Goal: Task Accomplishment & Management: Complete application form

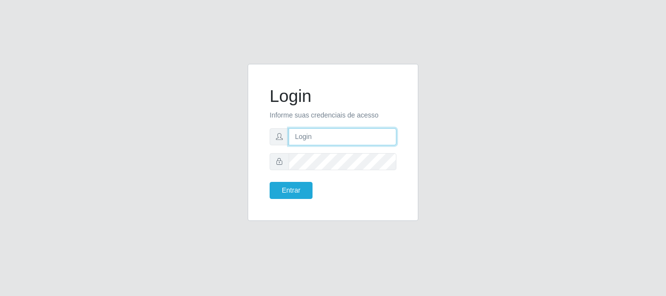
click at [303, 136] on input "text" at bounding box center [343, 136] width 108 height 17
type input "[EMAIL_ADDRESS][DOMAIN_NAME]"
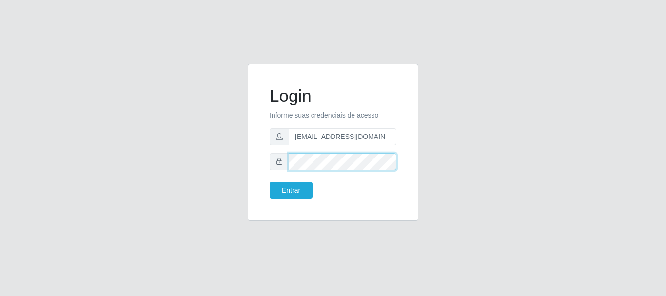
click at [270, 182] on button "Entrar" at bounding box center [291, 190] width 43 height 17
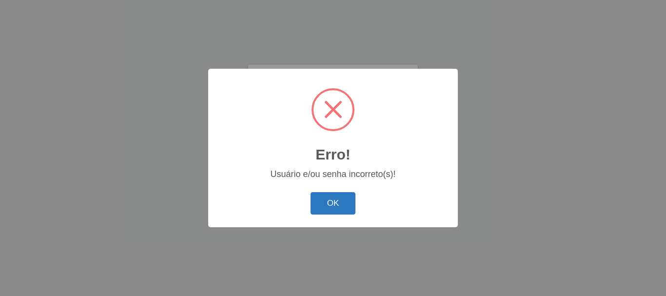
click at [329, 205] on button "OK" at bounding box center [333, 203] width 45 height 23
click at [329, 205] on div "Erro! × Usuário e/ou senha incorreto(s)! OK Cancel" at bounding box center [333, 148] width 666 height 296
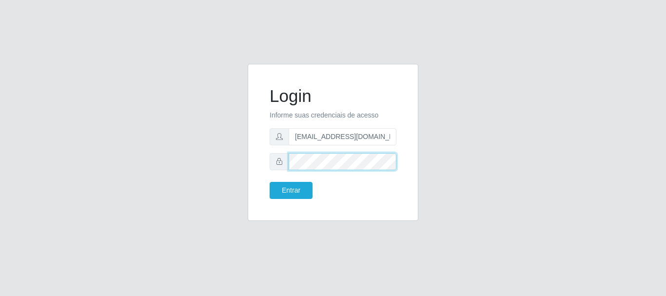
click at [270, 182] on button "Entrar" at bounding box center [291, 190] width 43 height 17
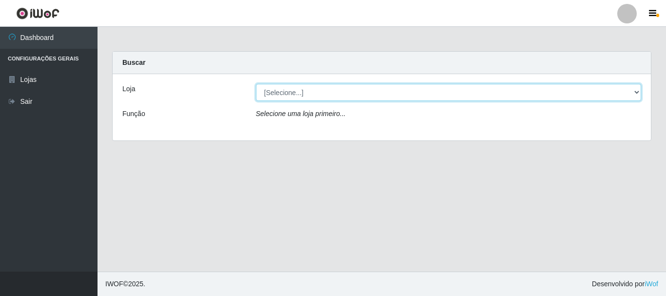
click at [310, 91] on select "[Selecione...] Hiper Queiroz - [GEOGRAPHIC_DATA]" at bounding box center [449, 92] width 386 height 17
select select "513"
click at [256, 84] on select "[Selecione...] Hiper Queiroz - [GEOGRAPHIC_DATA]" at bounding box center [449, 92] width 386 height 17
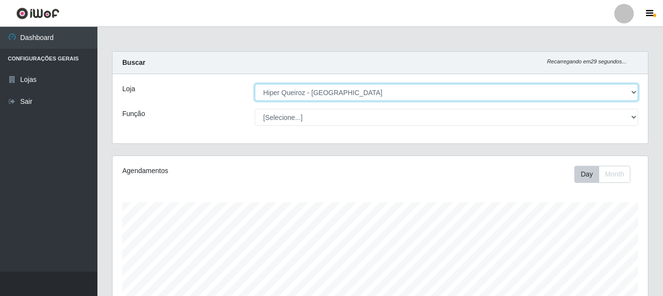
scroll to position [202, 536]
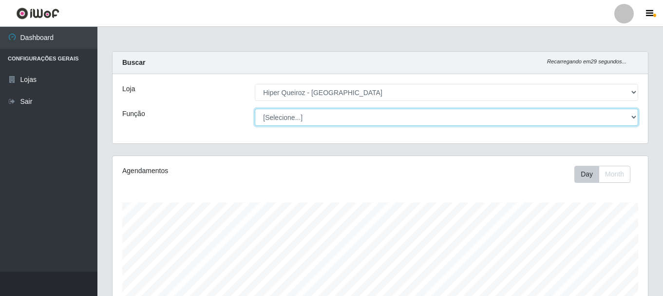
click at [297, 118] on select "[Selecione...] Embalador Embalador + Embalador ++ Operador de Caixa + Operador …" at bounding box center [447, 117] width 384 height 17
select select "1"
click at [255, 109] on select "[Selecione...] Embalador Embalador + Embalador ++ Operador de Caixa + Operador …" at bounding box center [447, 117] width 384 height 17
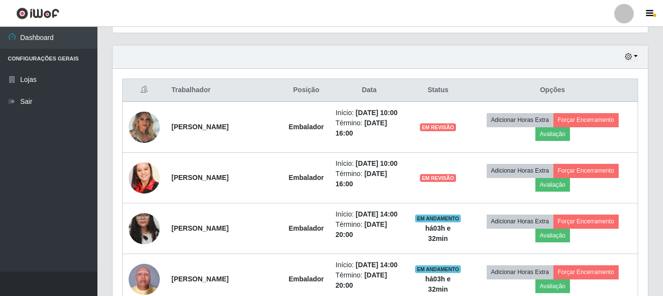
scroll to position [341, 0]
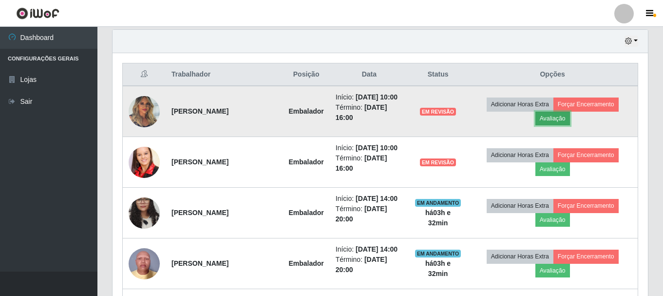
click at [567, 123] on button "Avaliação" at bounding box center [553, 119] width 35 height 14
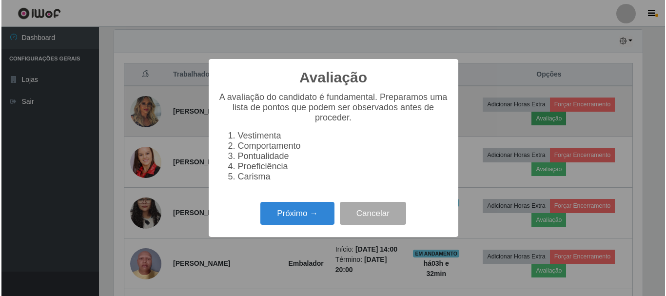
scroll to position [202, 531]
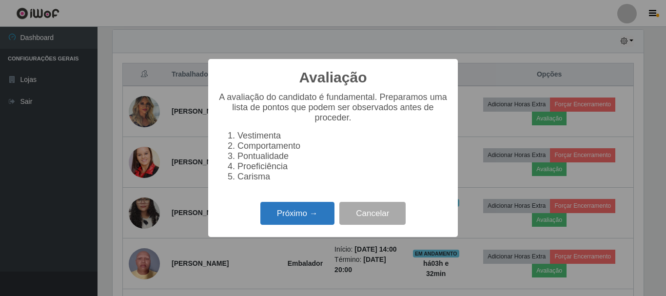
click at [304, 218] on button "Próximo →" at bounding box center [297, 213] width 74 height 23
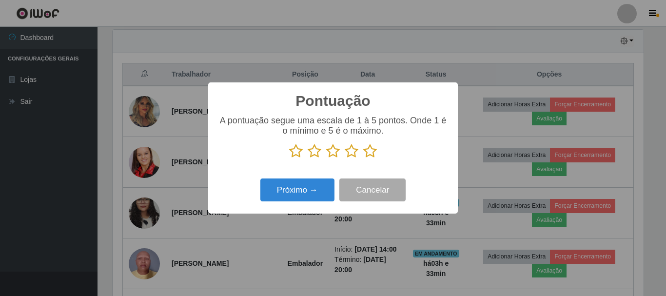
click at [369, 157] on icon at bounding box center [370, 151] width 14 height 15
click at [363, 158] on input "radio" at bounding box center [363, 158] width 0 height 0
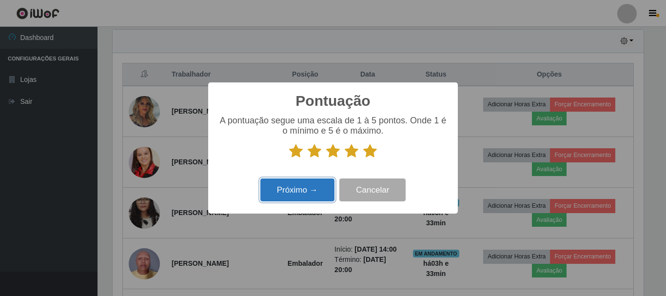
click at [309, 187] on button "Próximo →" at bounding box center [297, 189] width 74 height 23
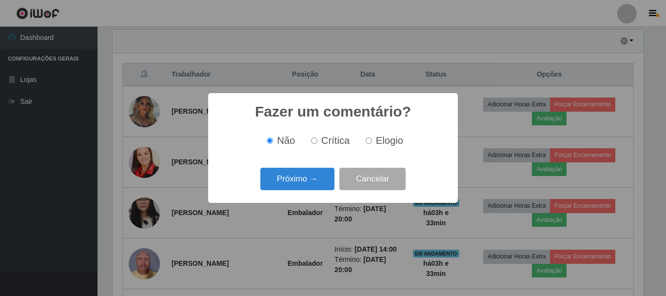
click at [365, 138] on label "Elogio" at bounding box center [382, 140] width 41 height 11
click at [366, 138] on input "Elogio" at bounding box center [369, 140] width 6 height 6
radio input "true"
click at [305, 181] on button "Próximo →" at bounding box center [297, 179] width 74 height 23
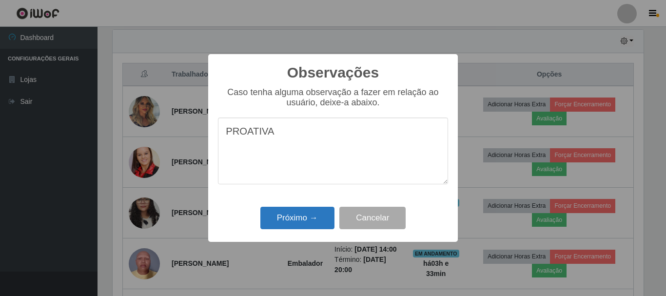
type textarea "PROATIVA"
click at [306, 214] on button "Próximo →" at bounding box center [297, 218] width 74 height 23
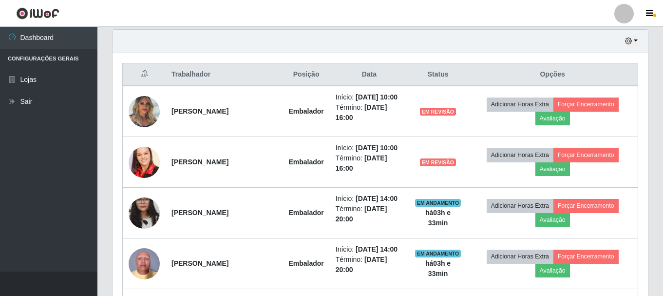
scroll to position [202, 536]
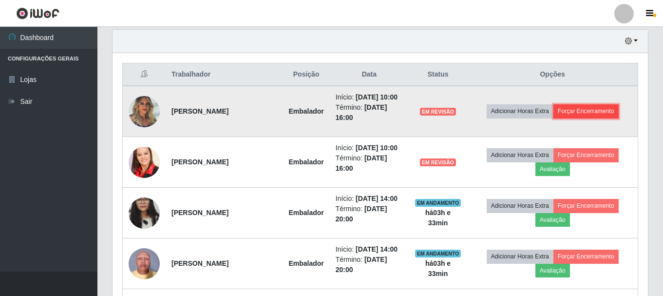
click at [598, 117] on button "Forçar Encerramento" at bounding box center [586, 111] width 65 height 14
click at [591, 118] on button "Forçar Encerramento" at bounding box center [586, 111] width 65 height 14
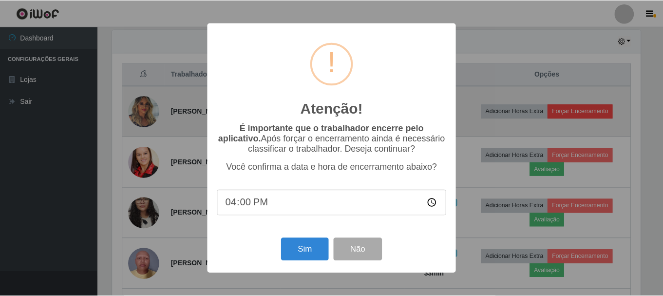
scroll to position [202, 531]
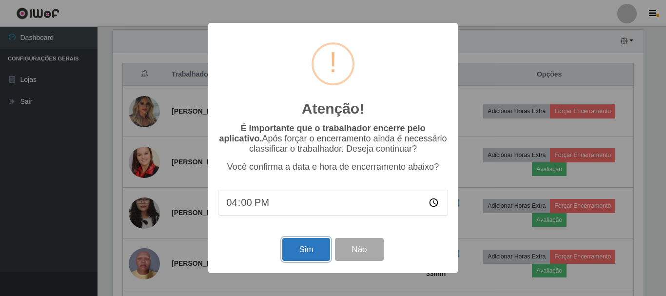
click at [303, 251] on button "Sim" at bounding box center [305, 249] width 47 height 23
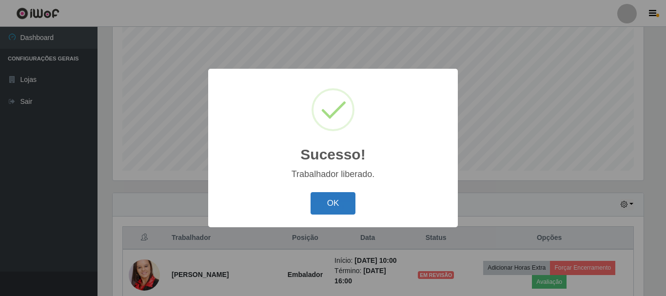
click at [344, 205] on button "OK" at bounding box center [333, 203] width 45 height 23
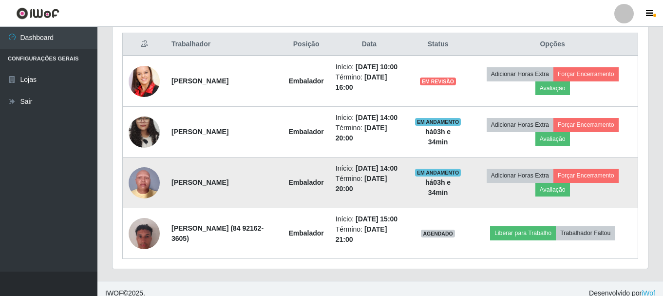
scroll to position [373, 0]
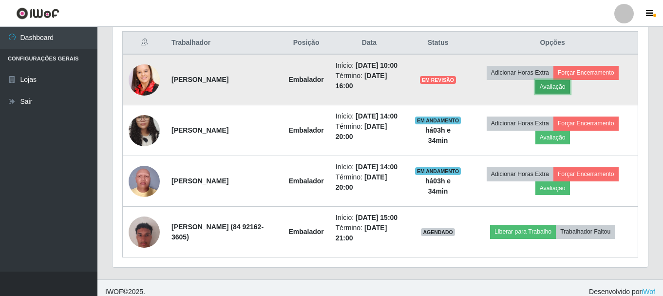
click at [555, 87] on button "Avaliação" at bounding box center [553, 87] width 35 height 14
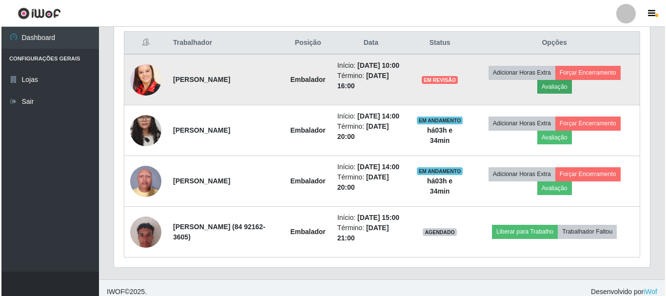
scroll to position [202, 531]
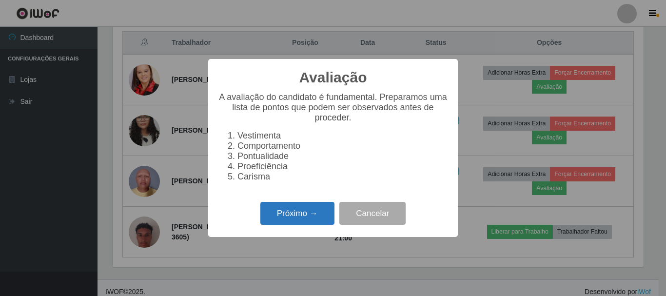
click at [305, 220] on button "Próximo →" at bounding box center [297, 213] width 74 height 23
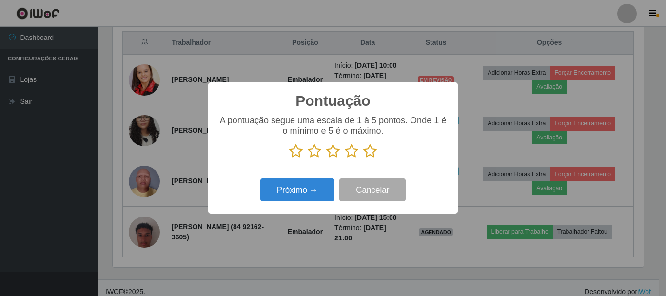
click at [371, 149] on icon at bounding box center [370, 151] width 14 height 15
click at [363, 158] on input "radio" at bounding box center [363, 158] width 0 height 0
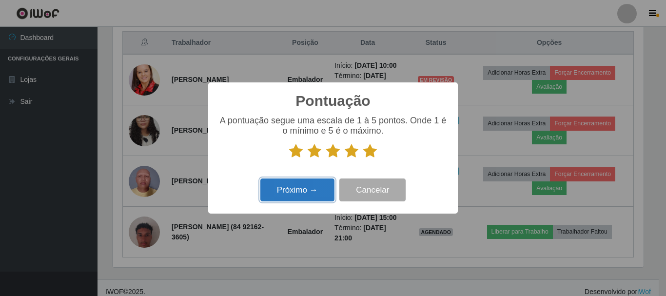
click at [286, 189] on button "Próximo →" at bounding box center [297, 189] width 74 height 23
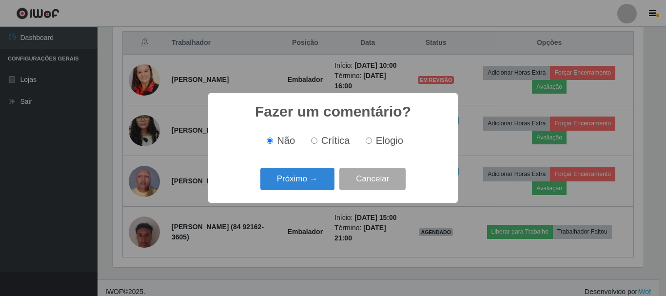
click at [370, 139] on input "Elogio" at bounding box center [369, 140] width 6 height 6
radio input "true"
click at [306, 183] on button "Próximo →" at bounding box center [297, 179] width 74 height 23
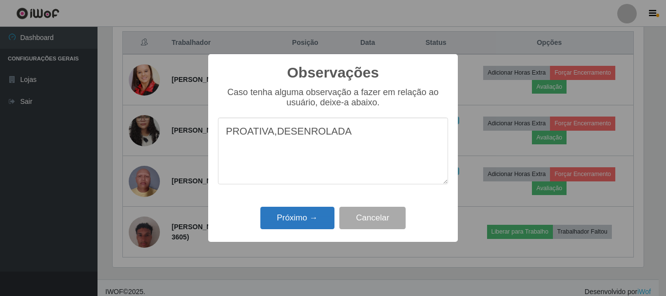
type textarea "PROATIVA,DESENROLADA"
click at [316, 211] on button "Próximo →" at bounding box center [297, 218] width 74 height 23
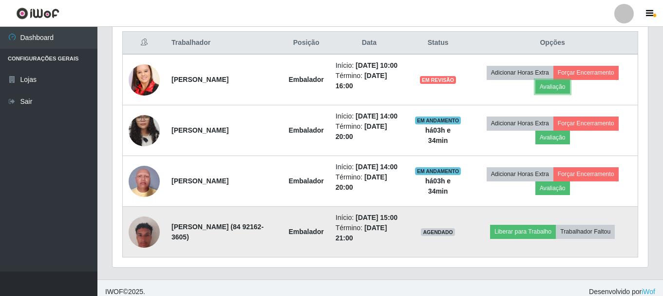
scroll to position [202, 536]
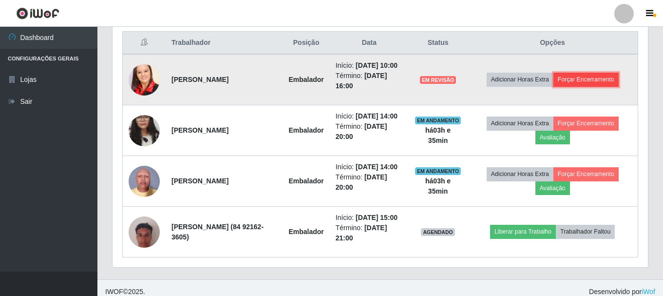
click at [572, 77] on button "Forçar Encerramento" at bounding box center [586, 80] width 65 height 14
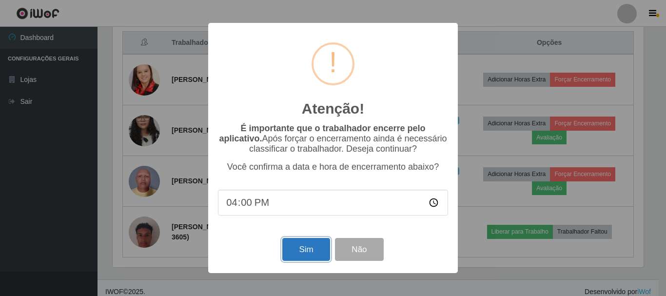
click at [297, 248] on button "Sim" at bounding box center [305, 249] width 47 height 23
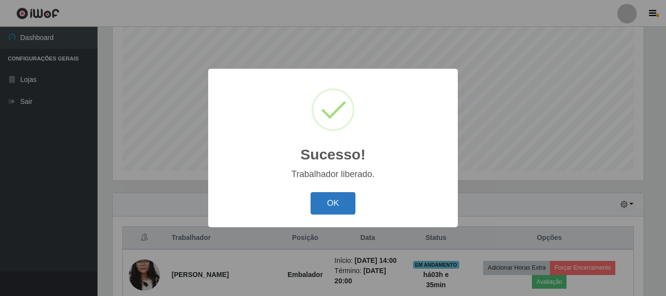
click at [328, 206] on button "OK" at bounding box center [333, 203] width 45 height 23
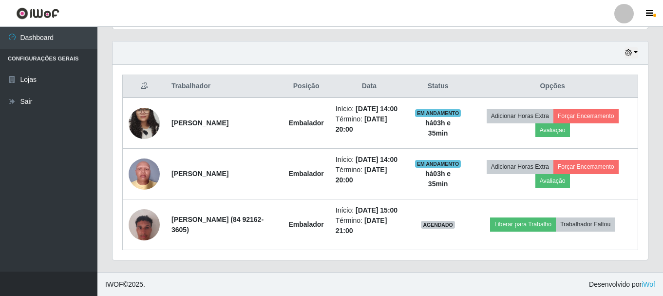
scroll to position [330, 0]
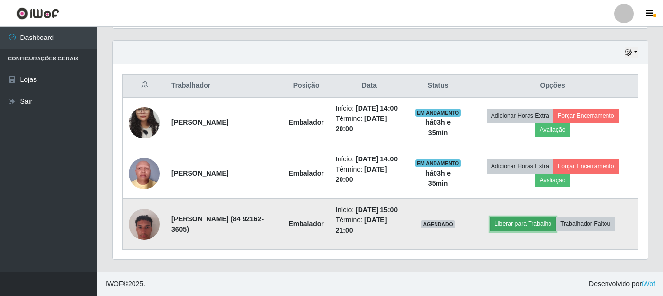
click at [517, 226] on button "Liberar para Trabalho" at bounding box center [523, 224] width 66 height 14
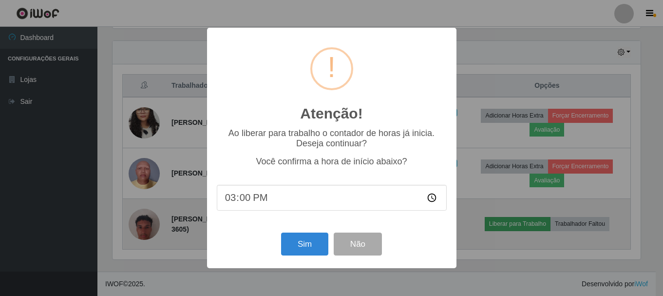
scroll to position [202, 531]
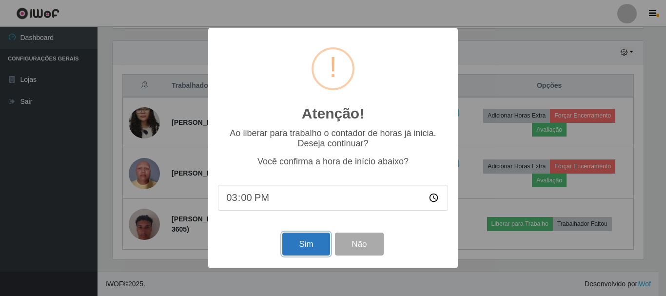
click at [297, 244] on button "Sim" at bounding box center [305, 244] width 47 height 23
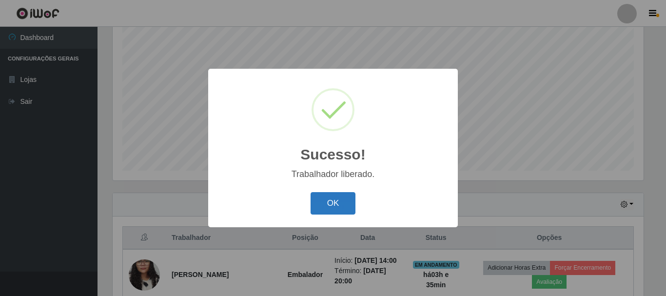
click at [330, 211] on button "OK" at bounding box center [333, 203] width 45 height 23
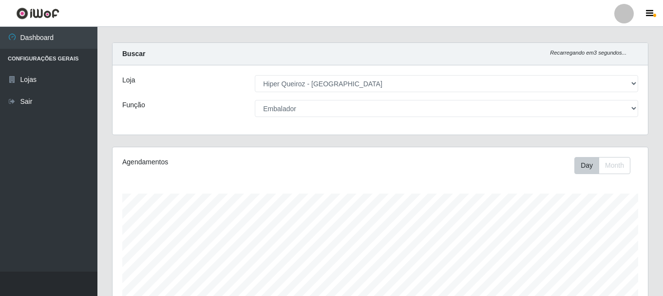
scroll to position [0, 0]
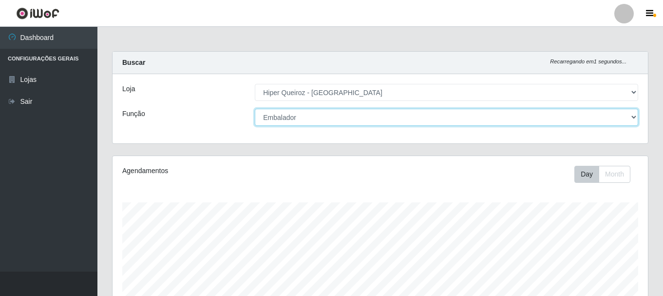
click at [299, 117] on select "[Selecione...] Embalador Embalador + Embalador ++ Operador de Caixa + Operador …" at bounding box center [447, 117] width 384 height 17
click at [255, 109] on select "[Selecione...] Embalador Embalador + Embalador ++ Operador de Caixa + Operador …" at bounding box center [447, 117] width 384 height 17
click at [358, 114] on select "[Selecione...] Embalador Embalador + Embalador ++ Operador de Caixa + Operador …" at bounding box center [447, 117] width 384 height 17
click at [255, 109] on select "[Selecione...] Embalador Embalador + Embalador ++ Operador de Caixa + Operador …" at bounding box center [447, 117] width 384 height 17
click at [337, 118] on select "[Selecione...] Embalador Embalador + Embalador ++ Operador de Caixa + Operador …" at bounding box center [447, 117] width 384 height 17
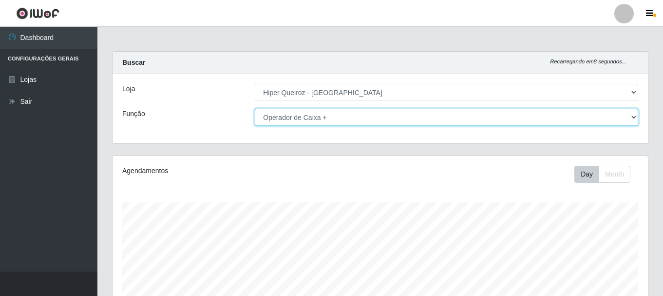
click at [255, 109] on select "[Selecione...] Embalador Embalador + Embalador ++ Operador de Caixa + Operador …" at bounding box center [447, 117] width 384 height 17
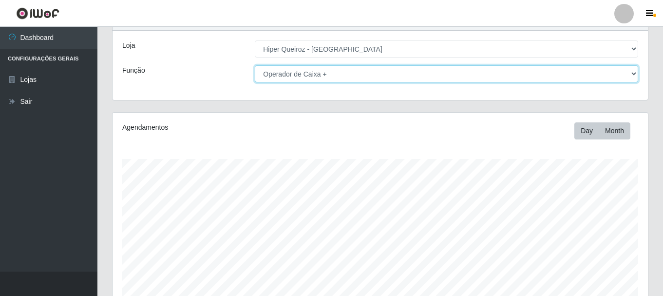
scroll to position [178, 0]
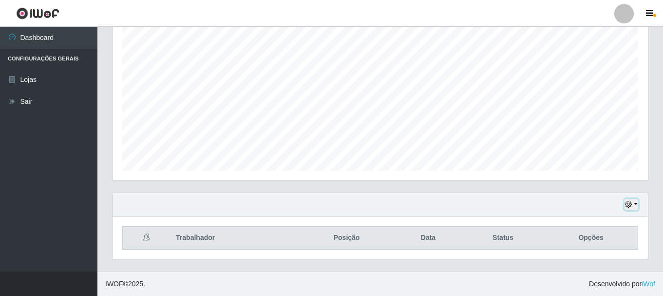
click at [630, 201] on icon "button" at bounding box center [628, 204] width 7 height 7
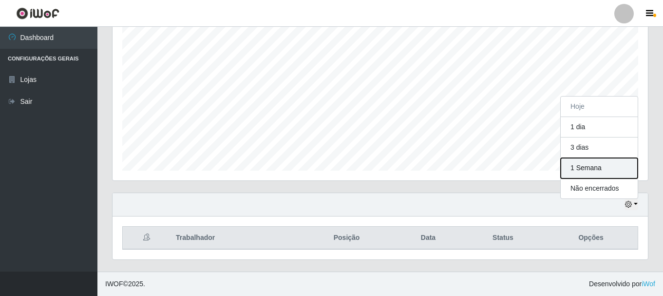
click at [593, 169] on button "1 Semana" at bounding box center [599, 168] width 77 height 20
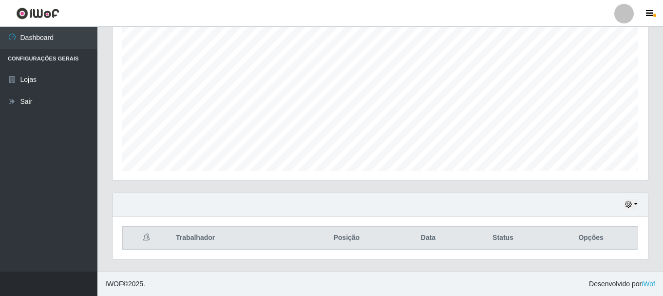
scroll to position [0, 0]
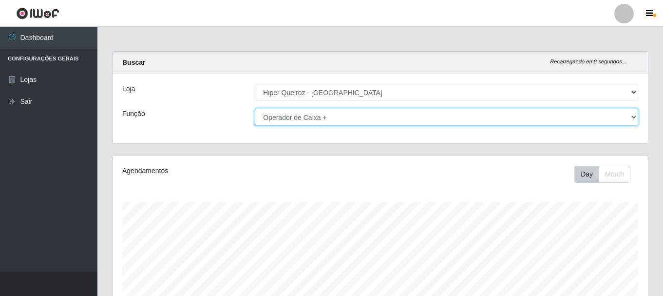
click at [359, 119] on select "[Selecione...] Embalador Embalador + Embalador ++ Operador de Caixa + Operador …" at bounding box center [447, 117] width 384 height 17
select select "1"
click at [255, 109] on select "[Selecione...] Embalador Embalador + Embalador ++ Operador de Caixa + Operador …" at bounding box center [447, 117] width 384 height 17
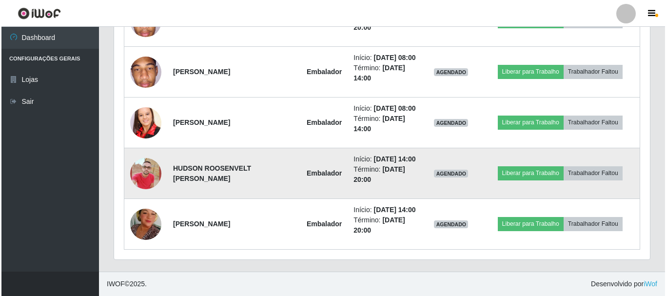
scroll to position [2006, 0]
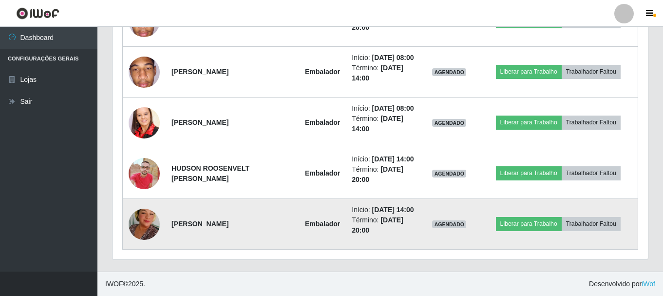
click at [143, 225] on img at bounding box center [144, 224] width 31 height 56
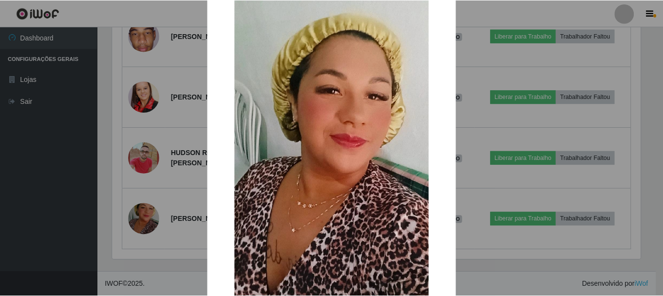
scroll to position [39, 0]
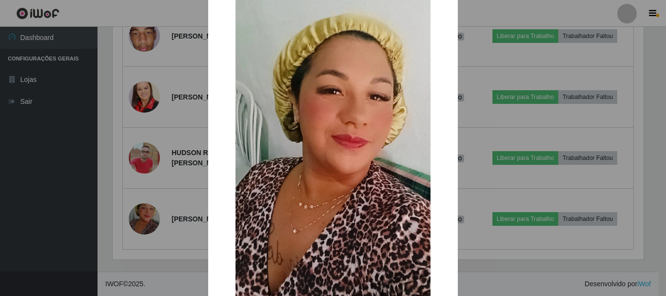
click at [54, 189] on div "× OK Cancel" at bounding box center [333, 148] width 666 height 296
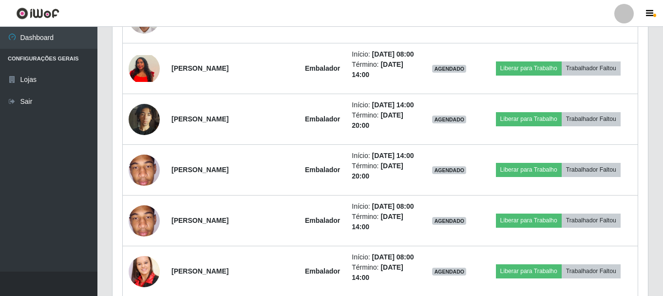
scroll to position [1616, 0]
